Goal: Navigation & Orientation: Find specific page/section

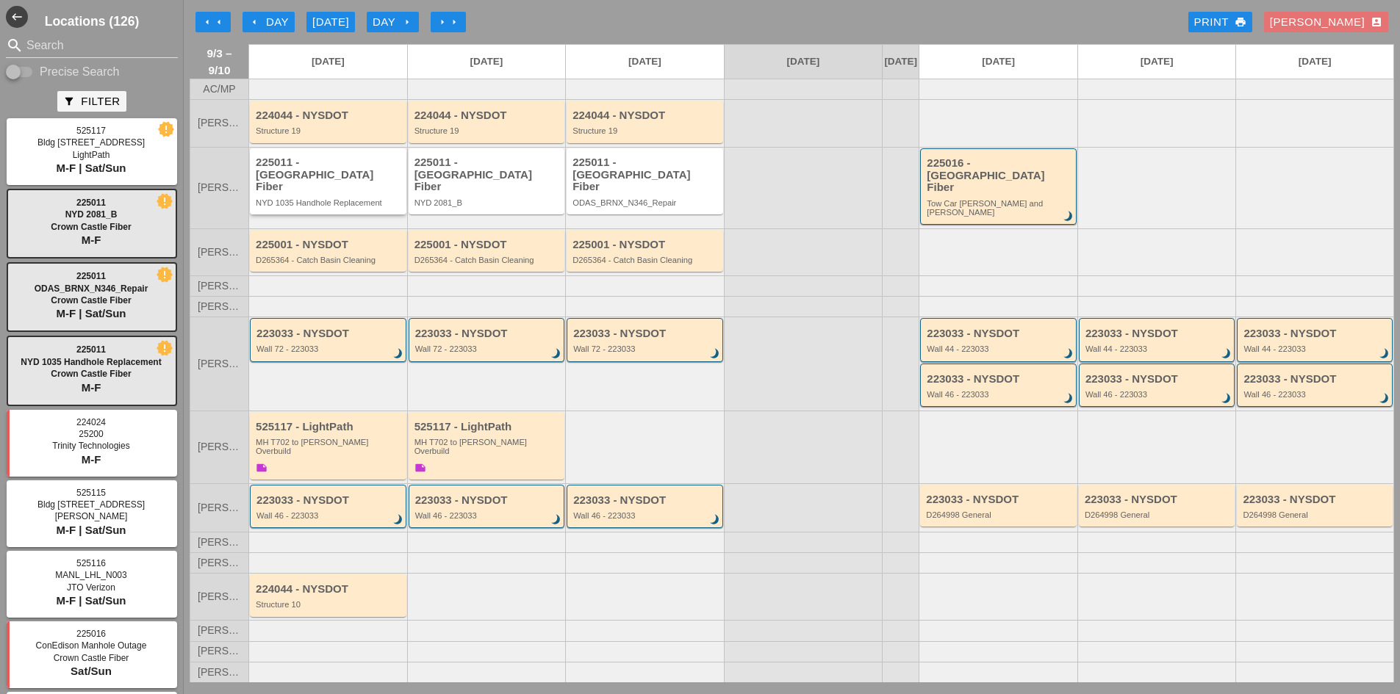
click at [411, 190] on div "225011 - [GEOGRAPHIC_DATA] NYD 2081_B" at bounding box center [486, 181] width 156 height 66
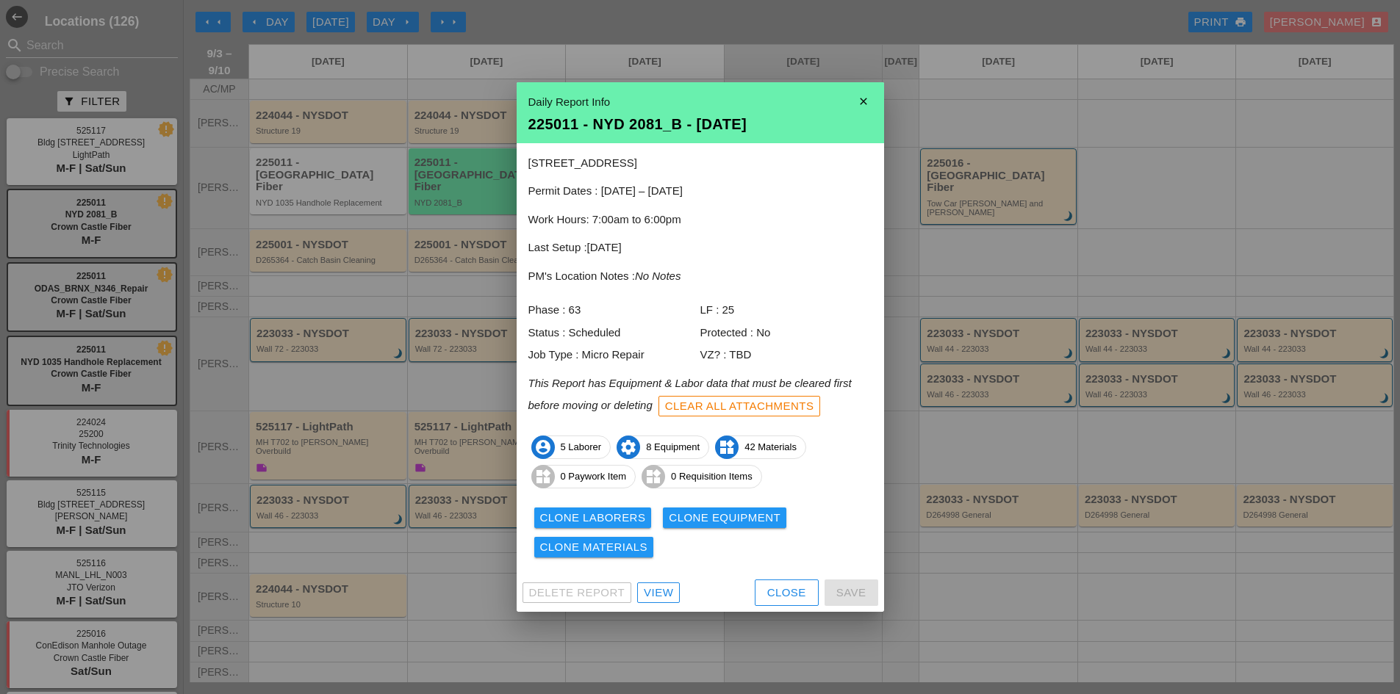
click at [660, 599] on div "View" at bounding box center [658, 593] width 29 height 17
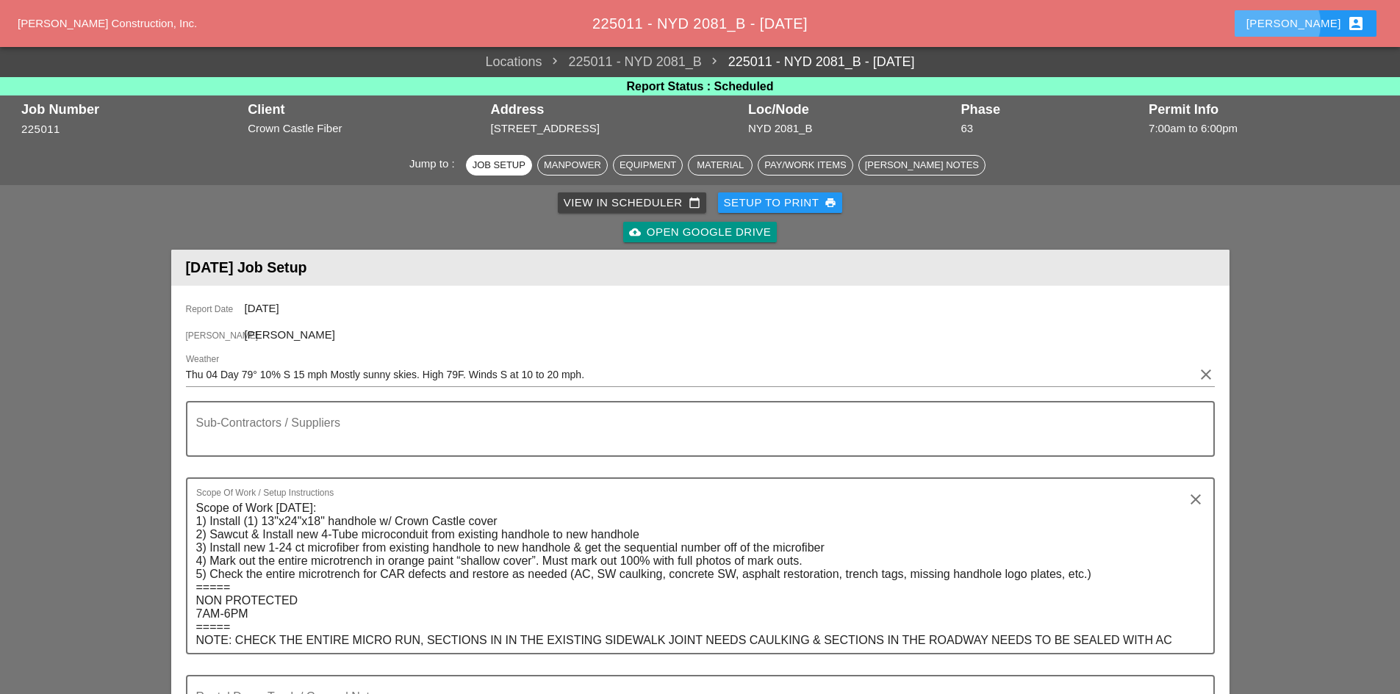
click at [1298, 31] on button "[PERSON_NAME] account_box" at bounding box center [1305, 23] width 142 height 26
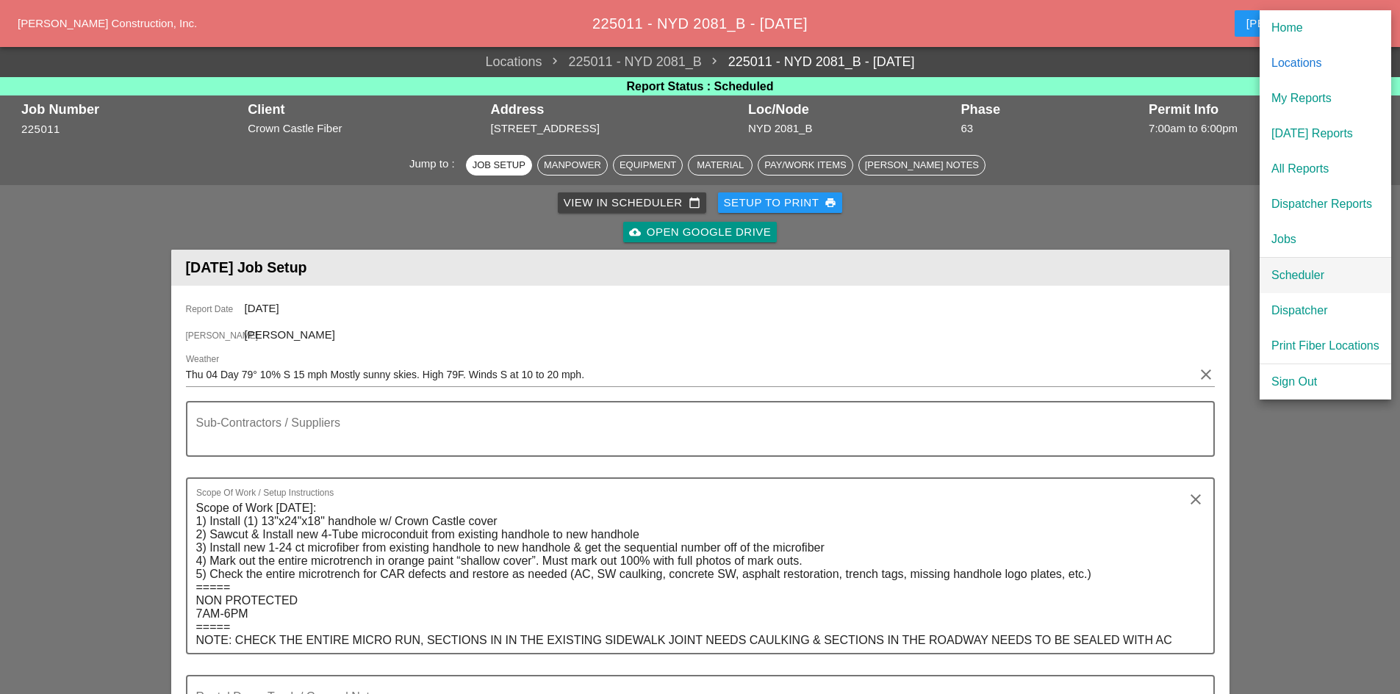
click at [1304, 269] on div "Scheduler" at bounding box center [1325, 276] width 108 height 18
